Goal: Task Accomplishment & Management: Manage account settings

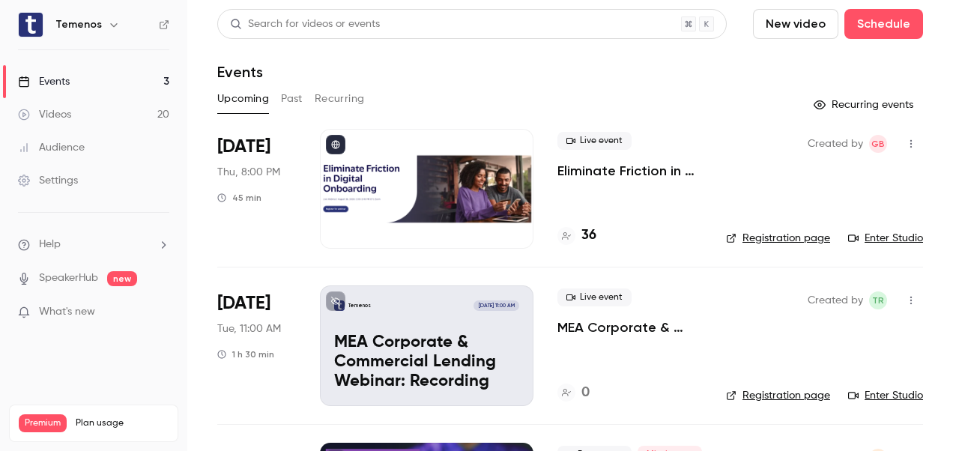
scroll to position [138, 0]
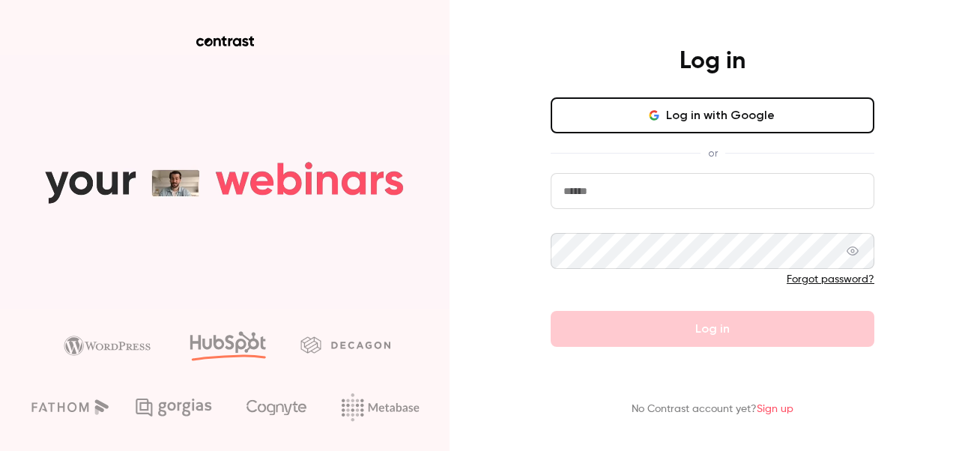
click at [732, 189] on input "email" at bounding box center [713, 191] width 324 height 36
type input "**********"
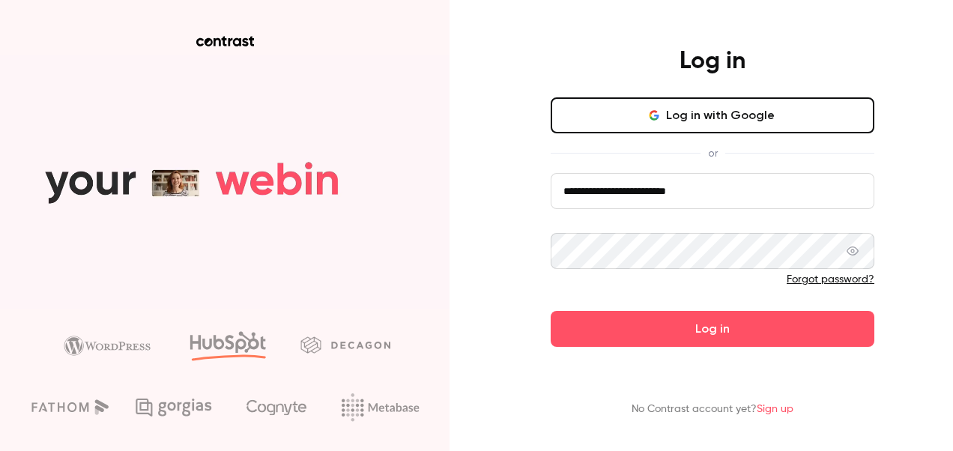
click at [551, 311] on button "Log in" at bounding box center [713, 329] width 324 height 36
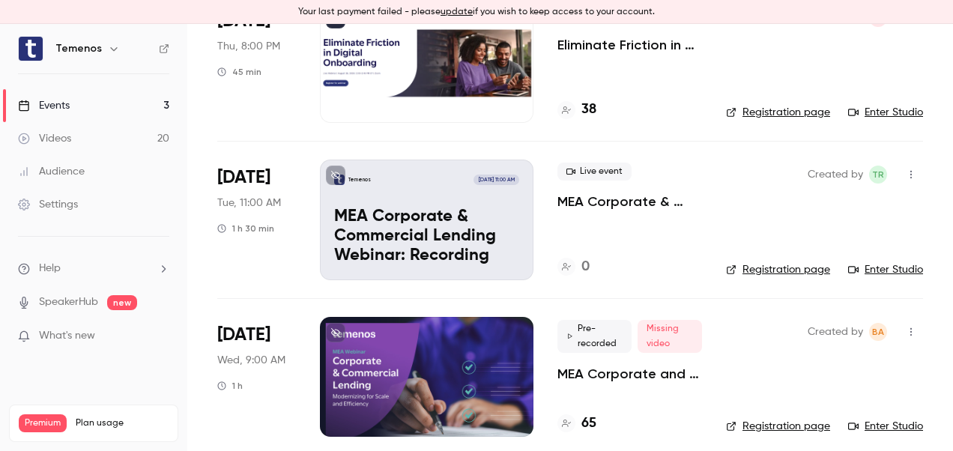
scroll to position [162, 0]
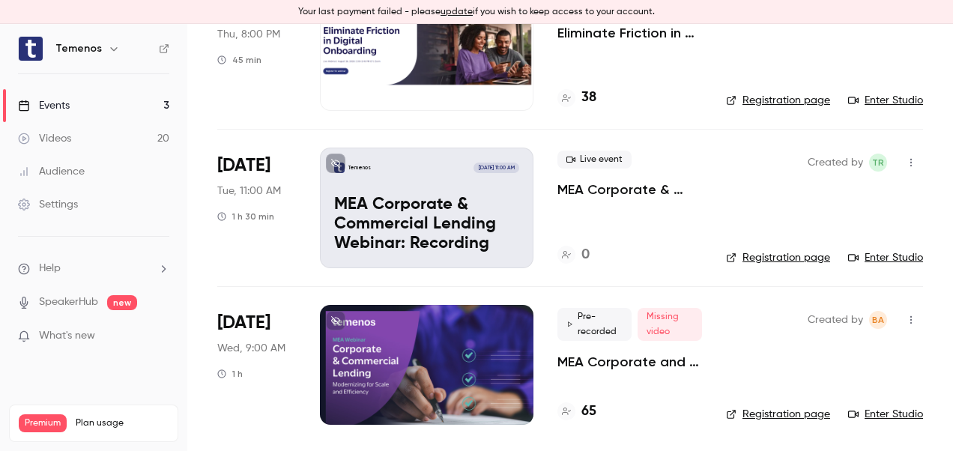
click at [475, 366] on div at bounding box center [427, 365] width 214 height 120
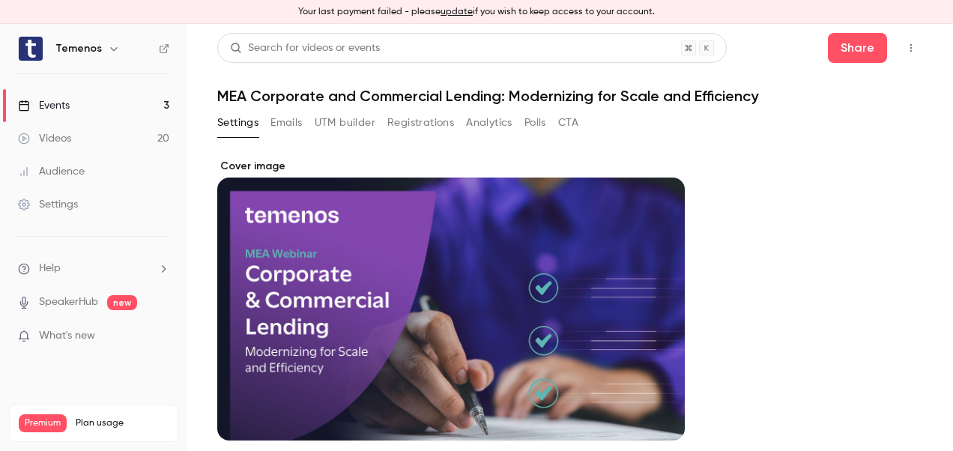
click at [423, 121] on button "Registrations" at bounding box center [420, 123] width 67 height 24
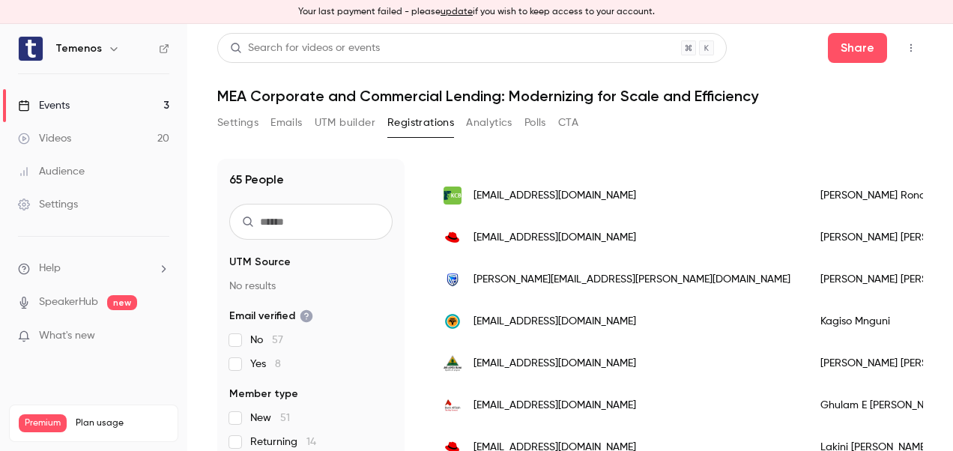
scroll to position [899, 0]
